Goal: Task Accomplishment & Management: Use online tool/utility

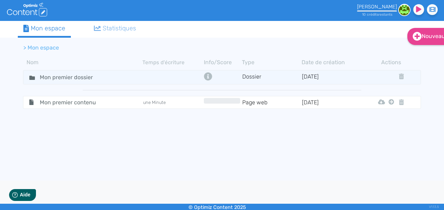
click at [41, 46] on li "> Mon espace" at bounding box center [41, 48] width 36 height 8
click at [107, 30] on div "Statistiques" at bounding box center [115, 28] width 43 height 9
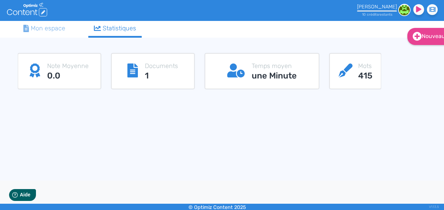
click at [138, 75] on icon at bounding box center [132, 71] width 10 height 14
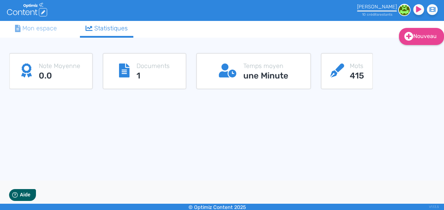
click at [364, 72] on h3 "415" at bounding box center [357, 76] width 14 height 10
click at [45, 27] on div "Mon espace" at bounding box center [36, 28] width 42 height 9
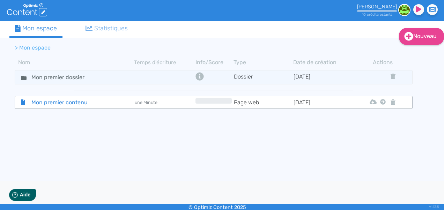
click at [80, 104] on span "Mon premier contenu" at bounding box center [65, 102] width 79 height 9
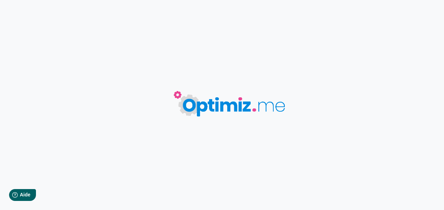
type input "Mon premier contenu"
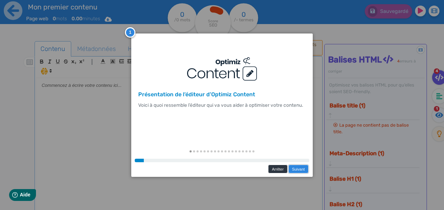
click at [298, 168] on link "Suivant" at bounding box center [298, 169] width 20 height 9
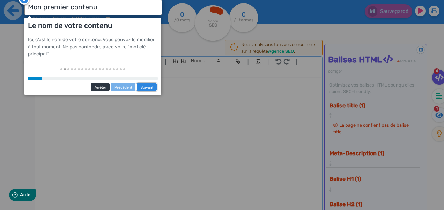
click at [143, 88] on link "Suivant" at bounding box center [146, 87] width 20 height 9
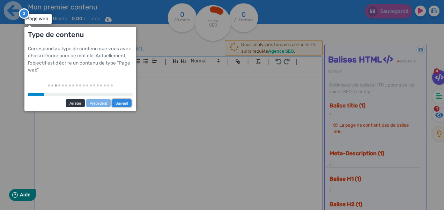
click at [120, 105] on link "Suivant" at bounding box center [122, 103] width 20 height 9
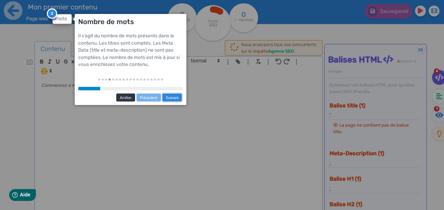
click at [176, 97] on link "Suivant" at bounding box center [172, 97] width 20 height 9
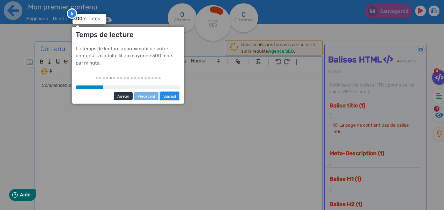
click at [176, 97] on link "Suivant" at bounding box center [170, 96] width 20 height 9
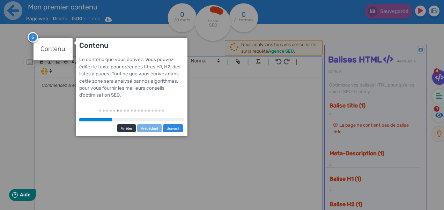
click at [175, 128] on link "Suivant" at bounding box center [173, 128] width 20 height 9
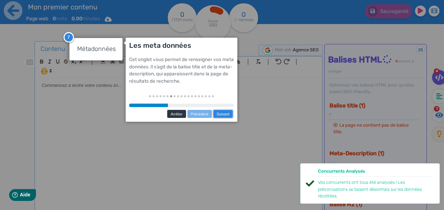
click at [221, 114] on link "Suivant" at bounding box center [223, 114] width 20 height 9
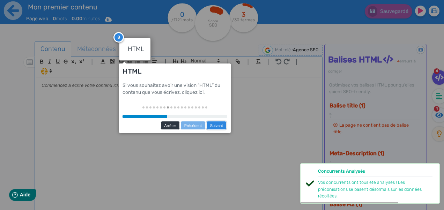
click at [220, 123] on link "Suivant" at bounding box center [216, 125] width 20 height 9
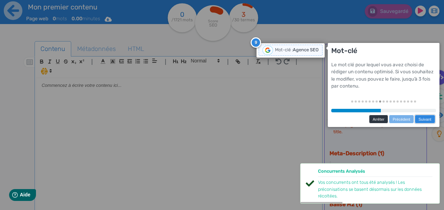
click at [424, 118] on link "Suivant" at bounding box center [425, 119] width 20 height 9
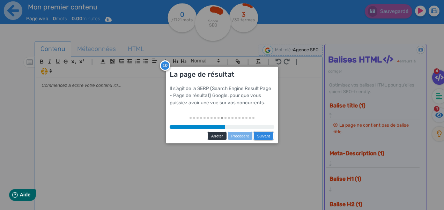
click at [263, 138] on link "Suivant" at bounding box center [263, 136] width 20 height 9
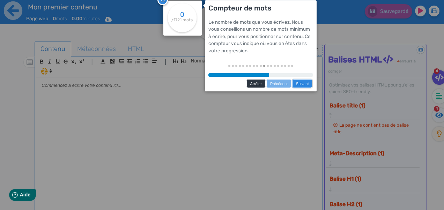
click at [305, 83] on link "Suivant" at bounding box center [302, 83] width 20 height 9
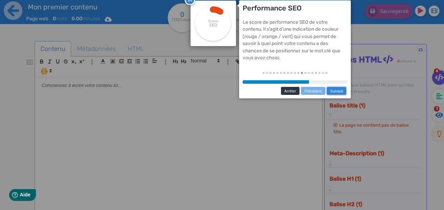
click at [329, 94] on link "Suivant" at bounding box center [336, 91] width 20 height 9
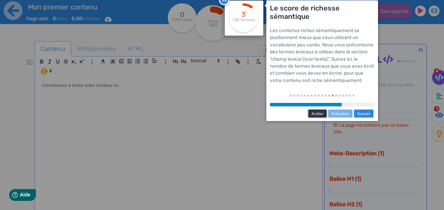
click at [323, 112] on link "Arrêter" at bounding box center [317, 113] width 19 height 9
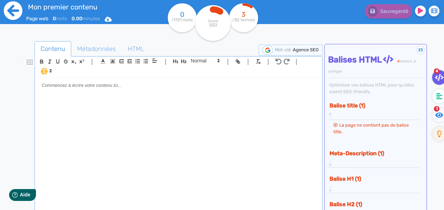
click at [12, 14] on icon at bounding box center [12, 10] width 19 height 19
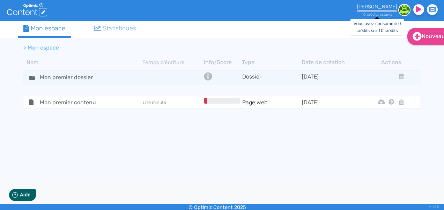
click at [375, 13] on small "10 crédit s restant s" at bounding box center [377, 14] width 30 height 5
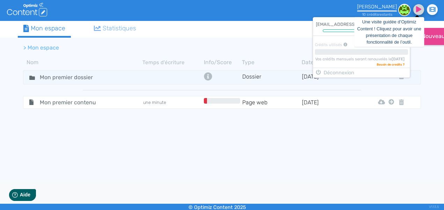
click at [421, 12] on fa-icon at bounding box center [418, 9] width 11 height 11
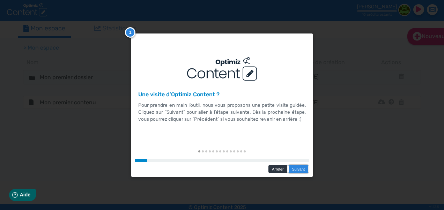
click at [296, 171] on link "Suivant" at bounding box center [298, 169] width 20 height 9
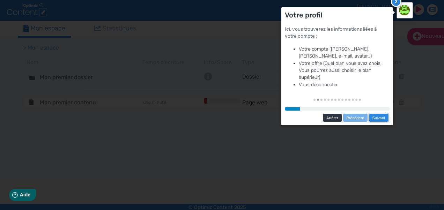
click at [382, 117] on link "Suivant" at bounding box center [379, 117] width 20 height 9
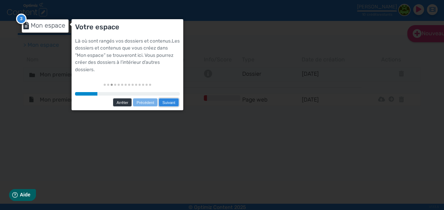
click at [167, 103] on link "Suivant" at bounding box center [168, 102] width 20 height 9
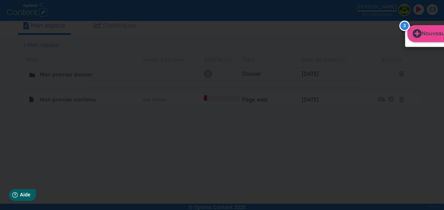
scroll to position [0, 0]
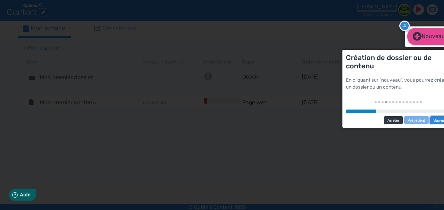
click at [439, 118] on link "Suivant" at bounding box center [440, 120] width 20 height 9
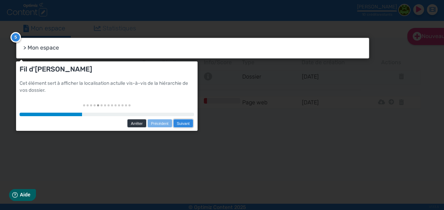
click at [189, 123] on link "Suivant" at bounding box center [183, 123] width 20 height 9
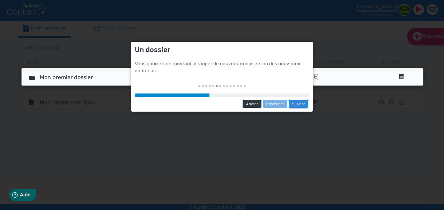
click at [299, 103] on link "Suivant" at bounding box center [298, 103] width 20 height 9
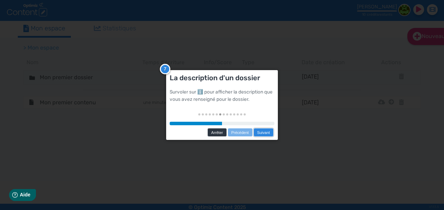
click at [265, 133] on link "Suivant" at bounding box center [263, 132] width 20 height 9
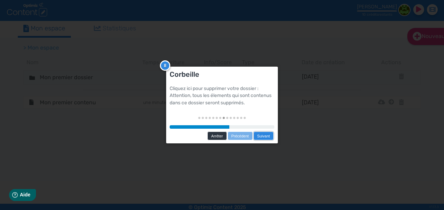
click at [266, 133] on link "Suivant" at bounding box center [263, 136] width 20 height 9
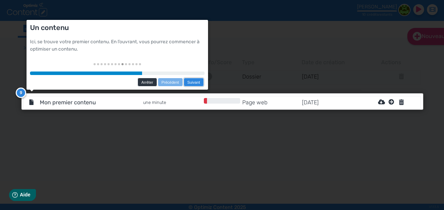
click at [199, 81] on link "Suivant" at bounding box center [194, 82] width 20 height 9
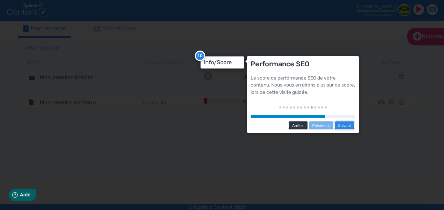
click at [347, 126] on link "Suivant" at bounding box center [344, 125] width 20 height 9
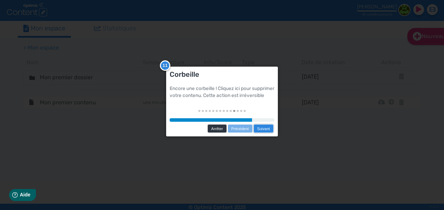
click at [271, 133] on link "Suivant" at bounding box center [263, 128] width 20 height 9
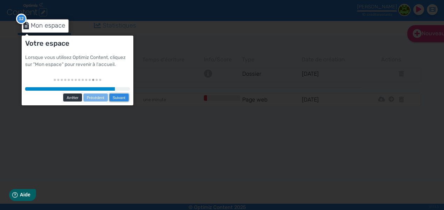
click at [119, 96] on link "Suivant" at bounding box center [119, 97] width 20 height 9
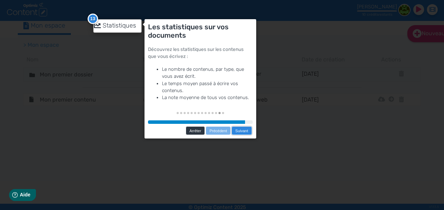
click at [246, 130] on link "Suivant" at bounding box center [241, 130] width 20 height 9
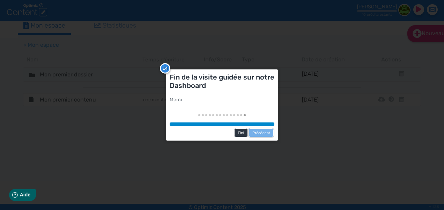
click at [253, 131] on link "Précédent" at bounding box center [261, 132] width 25 height 9
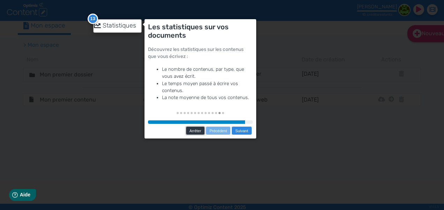
click at [198, 129] on link "Arrêter" at bounding box center [195, 130] width 19 height 9
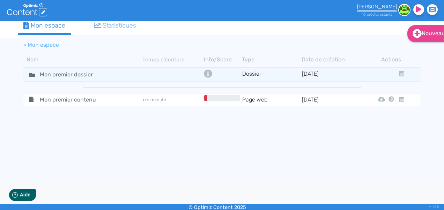
click at [206, 133] on tbody "Mon premier dossier Dossier [DATE] Mon premier contenu une minute Page web [DAT…" at bounding box center [222, 129] width 408 height 126
click at [212, 72] on td at bounding box center [222, 74] width 40 height 10
